Goal: Check status

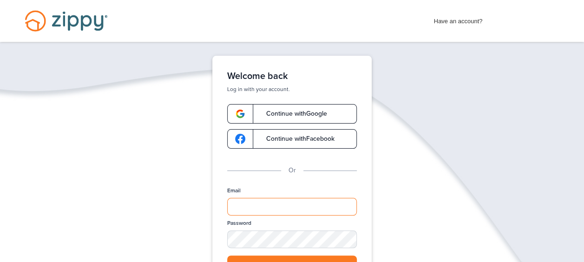
click at [241, 205] on input "Email" at bounding box center [292, 207] width 130 height 18
type input "**********"
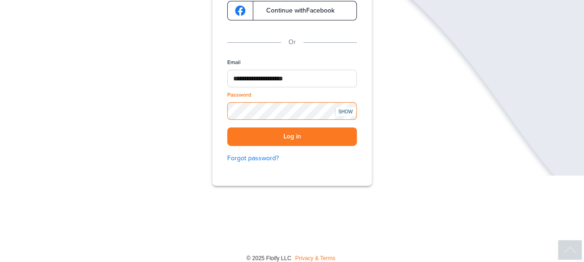
scroll to position [137, 0]
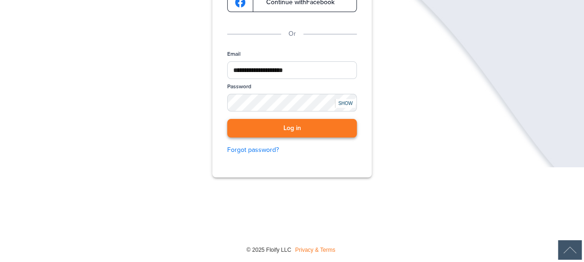
click at [262, 125] on button "Log in" at bounding box center [292, 128] width 130 height 19
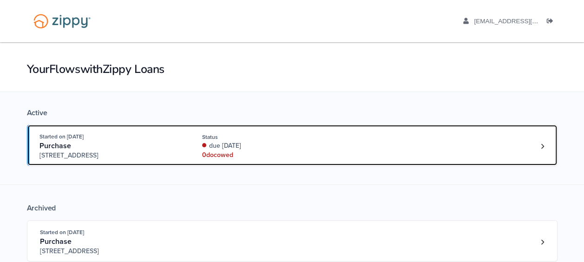
click at [495, 147] on div "Started on [DATE][GEOGRAPHIC_DATA][STREET_ADDRESS] Status due [DATE] 0 doc owed" at bounding box center [287, 146] width 496 height 28
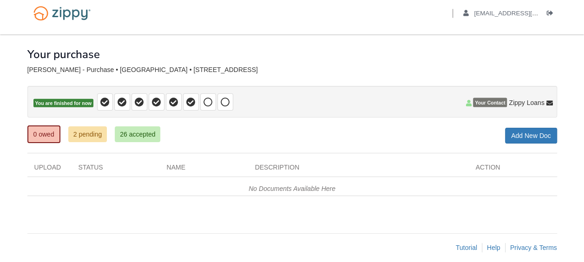
scroll to position [15, 0]
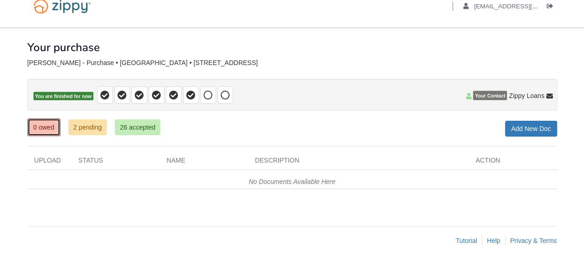
click at [38, 128] on link "0 owed" at bounding box center [43, 127] width 33 height 18
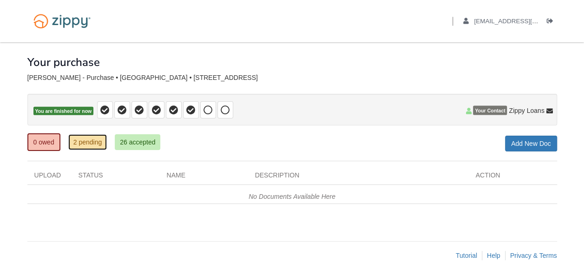
click at [86, 139] on link "2 pending" at bounding box center [87, 142] width 39 height 16
